Goal: Task Accomplishment & Management: Use online tool/utility

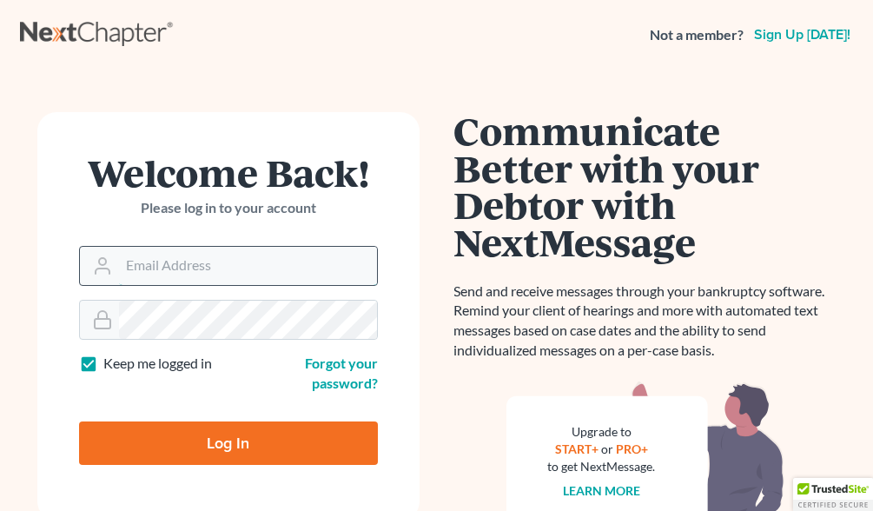
drag, startPoint x: 0, startPoint y: 0, endPoint x: 189, endPoint y: 255, distance: 318.1
click at [190, 255] on input "Email Address" at bounding box center [248, 266] width 258 height 38
type input "[EMAIL_ADDRESS][DOMAIN_NAME]"
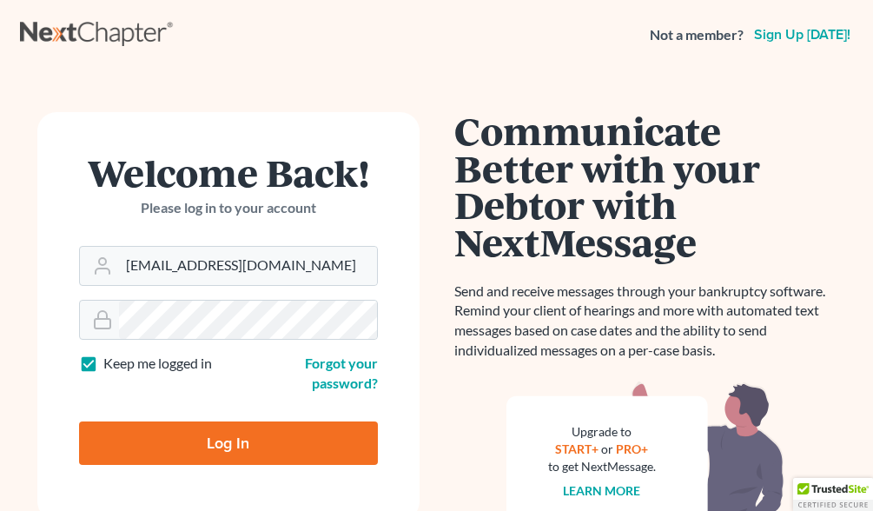
click at [249, 442] on input "Log In" at bounding box center [228, 442] width 299 height 43
type input "Thinking..."
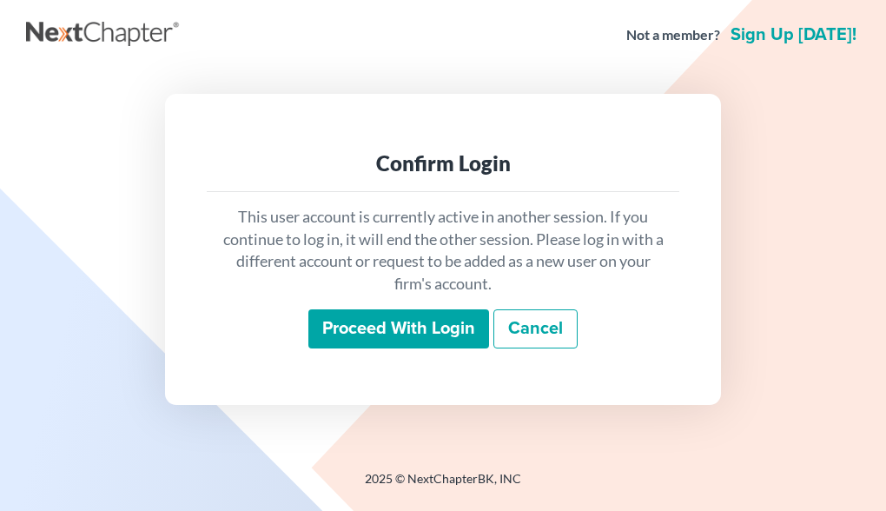
click at [348, 340] on input "Proceed with login" at bounding box center [399, 329] width 181 height 40
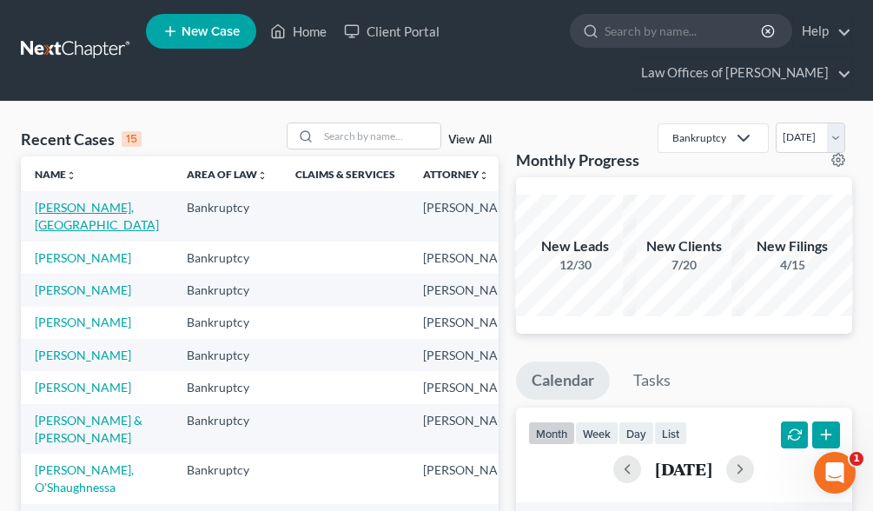
click at [60, 204] on link "[PERSON_NAME], [GEOGRAPHIC_DATA]" at bounding box center [97, 216] width 124 height 32
select select "1"
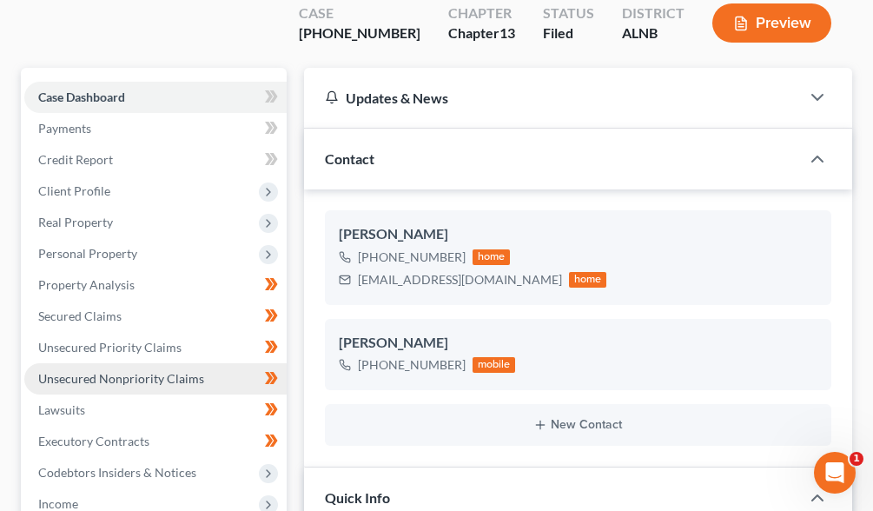
scroll to position [174, 0]
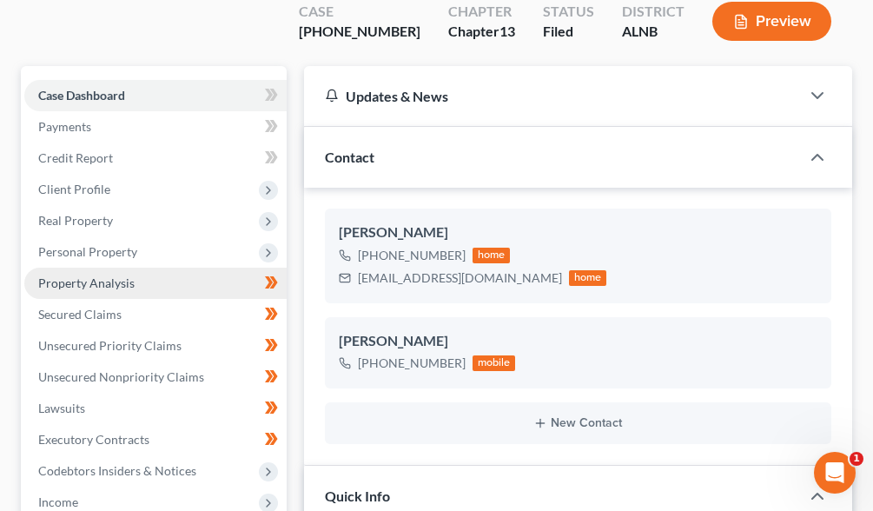
click at [116, 275] on span "Property Analysis" at bounding box center [86, 282] width 96 height 15
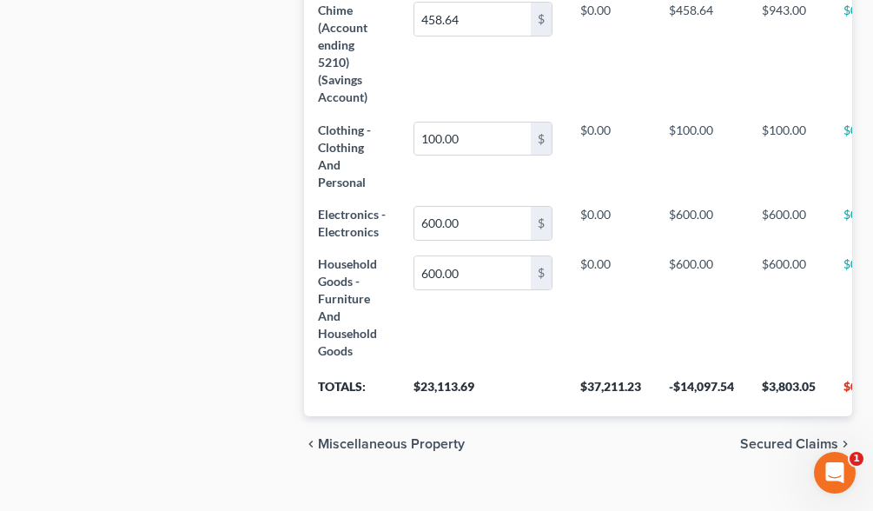
scroll to position [1134, 0]
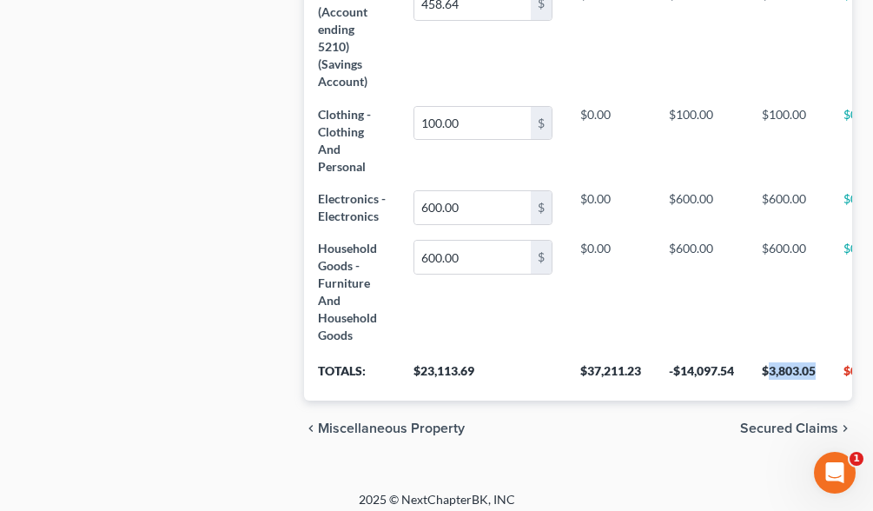
drag, startPoint x: 818, startPoint y: 341, endPoint x: 770, endPoint y: 342, distance: 47.8
click at [770, 352] on th "$3,803.05" at bounding box center [789, 376] width 82 height 49
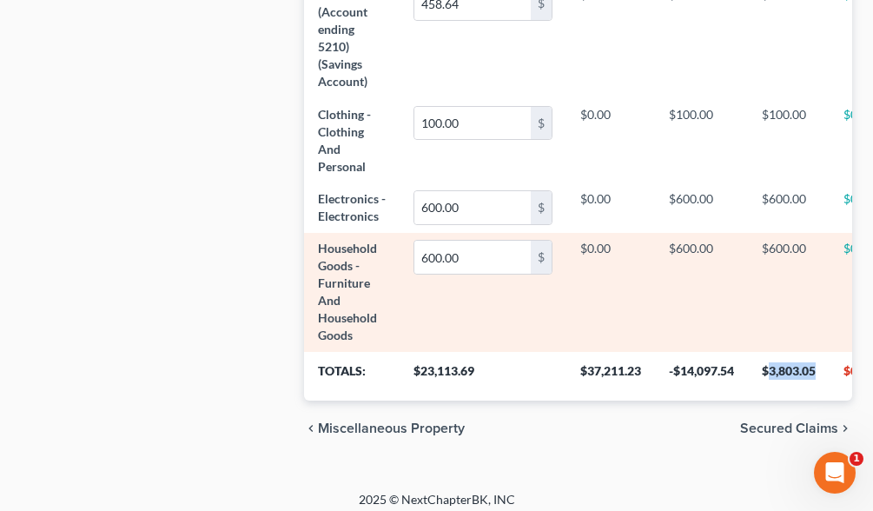
copy th "3,803.05"
